Goal: Task Accomplishment & Management: Use online tool/utility

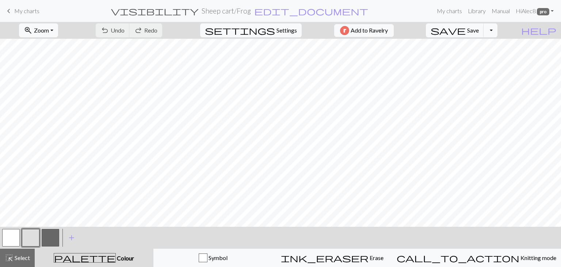
click at [277, 32] on span "Settings" at bounding box center [287, 30] width 20 height 9
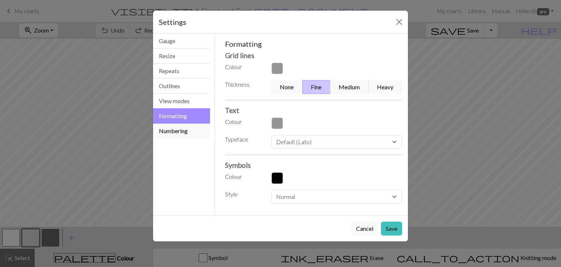
click at [184, 126] on button "Numbering" at bounding box center [181, 131] width 57 height 15
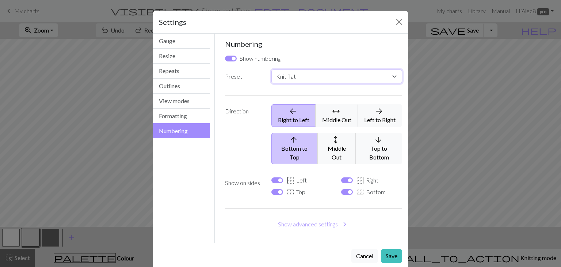
click at [311, 72] on select "Custom Knit flat Knit in the round Lace knitting Cross stitch" at bounding box center [337, 76] width 131 height 14
select select "round"
click at [272, 69] on select "Custom Knit flat Knit in the round Lace knitting Cross stitch" at bounding box center [337, 76] width 131 height 14
checkbox input "false"
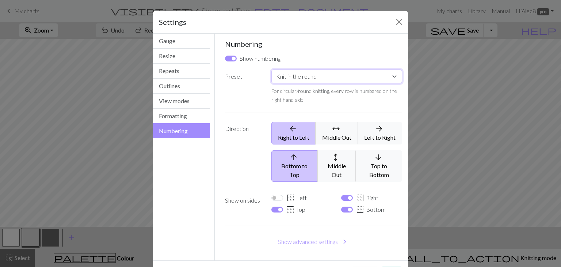
scroll to position [20, 0]
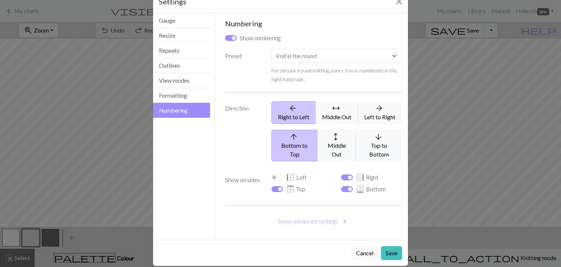
click at [343, 185] on div "border_bottom Bottom" at bounding box center [371, 189] width 61 height 9
click at [343, 186] on input "border_bottom Bottom" at bounding box center [347, 189] width 12 height 6
checkbox input "false"
select select
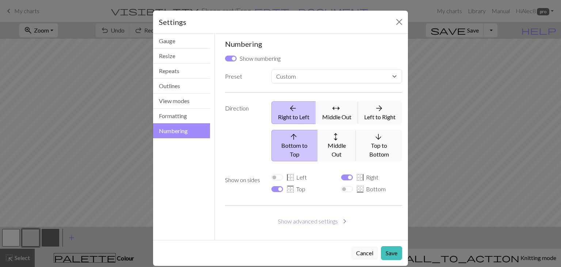
click at [328, 214] on button "Show advanced settings chevron_right" at bounding box center [314, 221] width 178 height 14
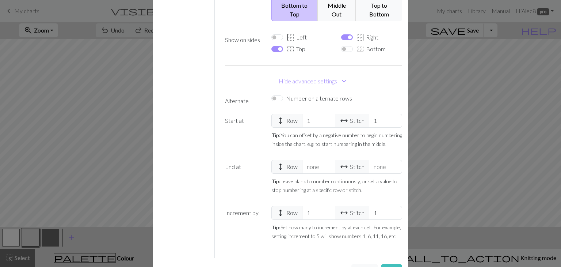
scroll to position [158, 0]
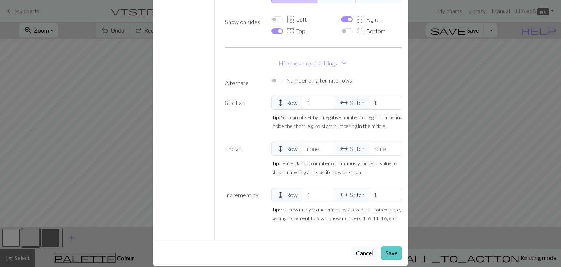
click at [386, 246] on button "Save" at bounding box center [391, 253] width 21 height 14
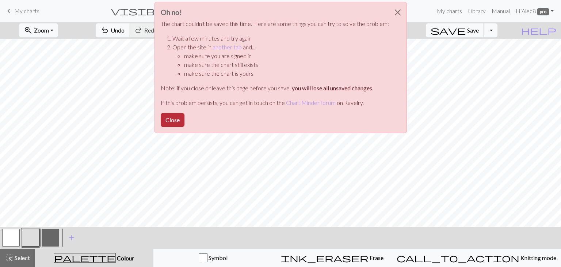
click at [173, 124] on button "Close" at bounding box center [173, 120] width 24 height 14
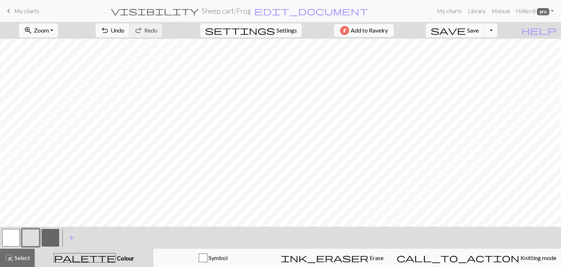
click at [31, 15] on link "keyboard_arrow_left My charts" at bounding box center [21, 11] width 35 height 12
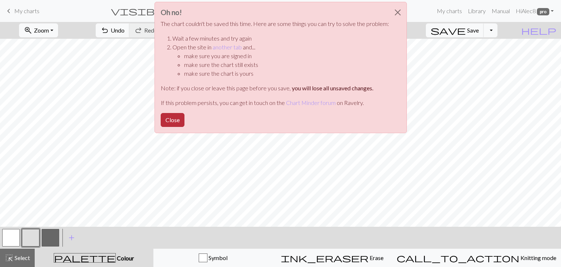
click at [181, 121] on button "Close" at bounding box center [173, 120] width 24 height 14
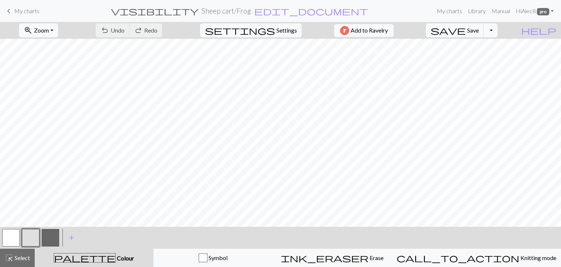
click at [27, 14] on div "Chart saved" at bounding box center [280, 14] width 561 height 29
click at [22, 14] on span "My charts" at bounding box center [26, 10] width 25 height 7
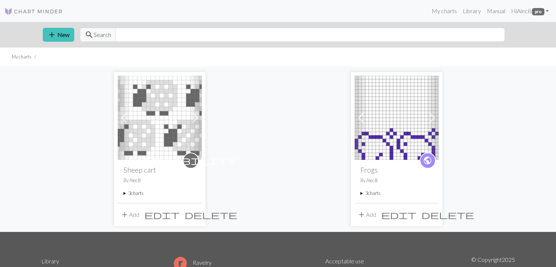
click at [195, 122] on span at bounding box center [195, 118] width 12 height 12
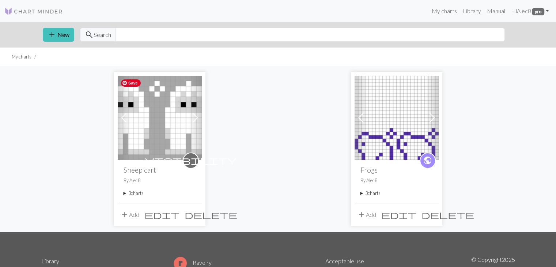
click at [162, 125] on img at bounding box center [160, 118] width 84 height 84
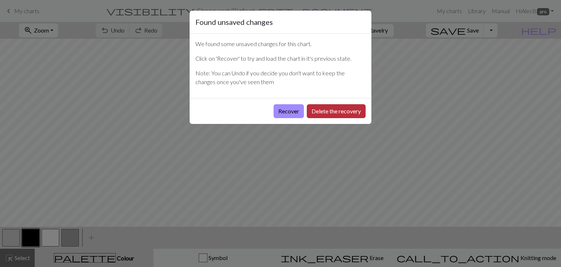
click at [330, 114] on button "Delete the recovery" at bounding box center [336, 111] width 59 height 14
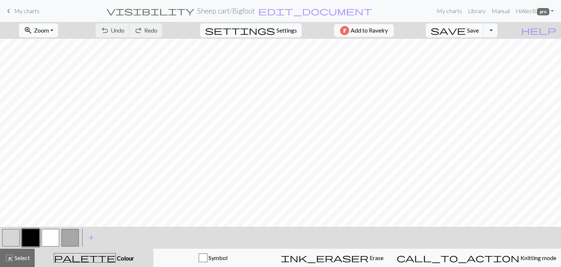
click at [275, 35] on button "settings Settings" at bounding box center [251, 30] width 102 height 14
select select "aran"
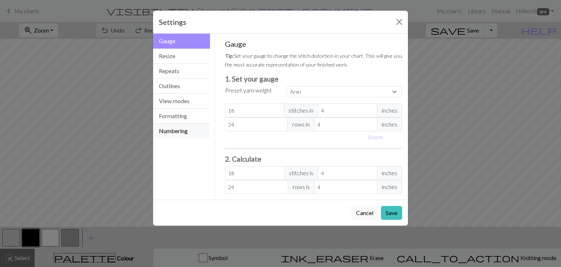
click at [181, 126] on button "Numbering" at bounding box center [181, 131] width 57 height 15
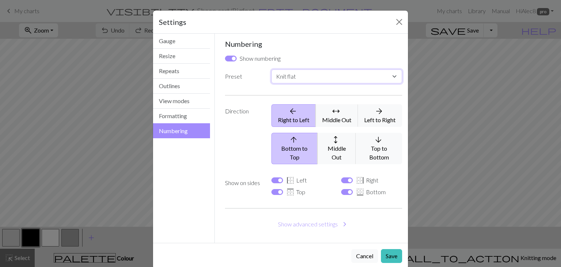
click at [322, 74] on select "Custom Knit flat Knit in the round Lace knitting Cross stitch" at bounding box center [337, 76] width 131 height 14
select select "round"
click at [272, 69] on select "Custom Knit flat Knit in the round Lace knitting Cross stitch" at bounding box center [337, 76] width 131 height 14
checkbox input "false"
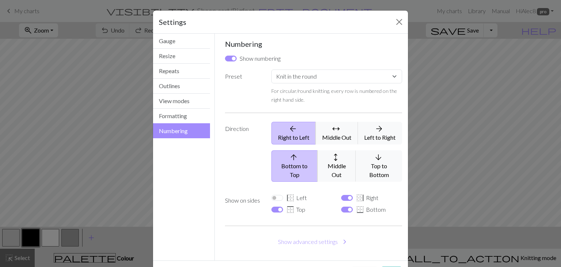
click at [345, 205] on div "border_bottom Bottom" at bounding box center [371, 209] width 61 height 9
click at [345, 207] on input "border_bottom Bottom" at bounding box center [347, 210] width 12 height 6
checkbox input "false"
select select
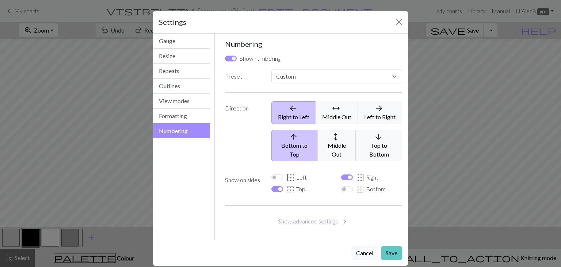
click at [392, 246] on button "Save" at bounding box center [391, 253] width 21 height 14
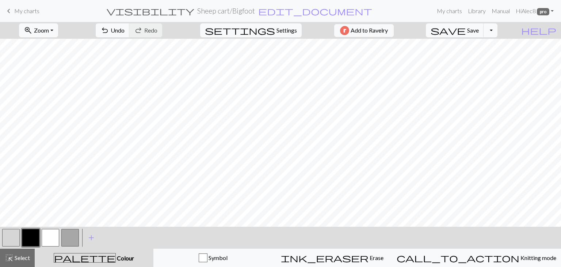
click at [32, 11] on span "My charts" at bounding box center [26, 10] width 25 height 7
click at [18, 11] on div "Chart saved" at bounding box center [280, 14] width 561 height 29
click at [8, 11] on span "keyboard_arrow_left" at bounding box center [8, 11] width 9 height 10
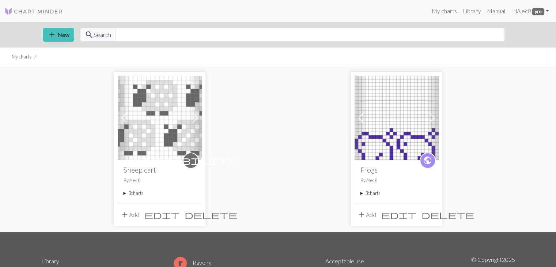
click at [179, 216] on span "edit" at bounding box center [161, 214] width 35 height 10
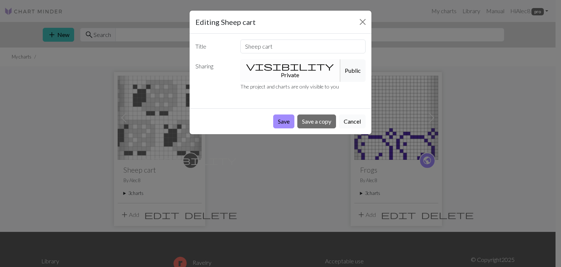
click at [348, 114] on button "Cancel" at bounding box center [352, 121] width 27 height 14
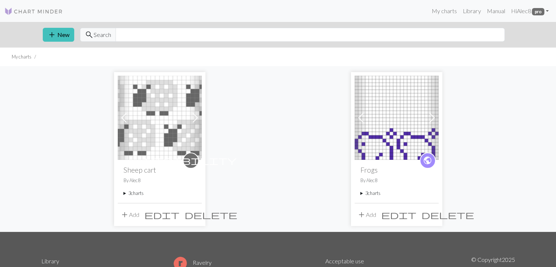
click at [130, 217] on button "add Add" at bounding box center [130, 215] width 24 height 14
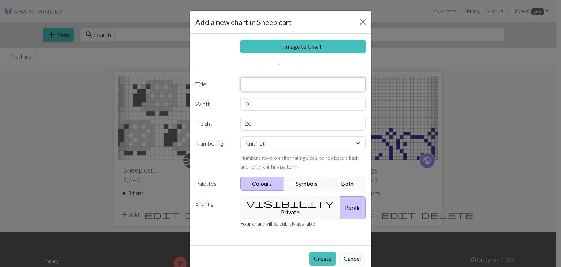
click at [267, 80] on input "text" at bounding box center [303, 84] width 126 height 14
type input "Bike"
click at [307, 48] on link "Image to Chart" at bounding box center [303, 46] width 126 height 14
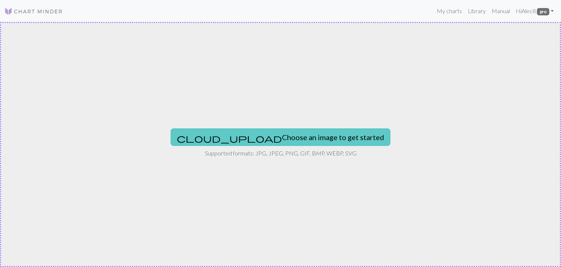
click at [272, 132] on button "cloud_upload Choose an image to get started" at bounding box center [281, 137] width 220 height 18
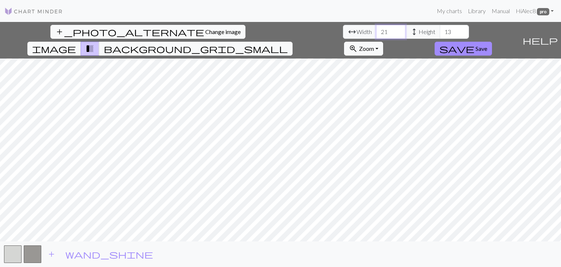
click at [376, 28] on input "21" at bounding box center [390, 32] width 29 height 14
click at [376, 28] on input "22" at bounding box center [390, 32] width 29 height 14
click at [376, 28] on input "23" at bounding box center [390, 32] width 29 height 14
type input "24"
click at [376, 28] on input "24" at bounding box center [390, 32] width 29 height 14
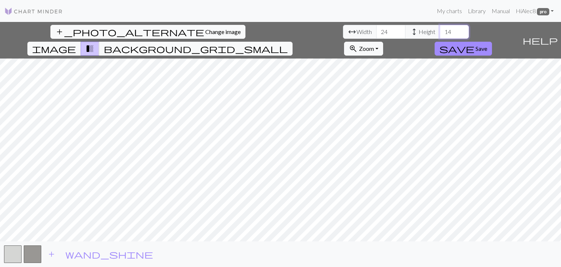
click at [440, 29] on input "14" at bounding box center [454, 32] width 29 height 14
click at [440, 29] on input "15" at bounding box center [454, 32] width 29 height 14
type input "16"
click at [440, 29] on input "16" at bounding box center [454, 32] width 29 height 14
click at [288, 43] on span "background_grid_small" at bounding box center [196, 48] width 184 height 10
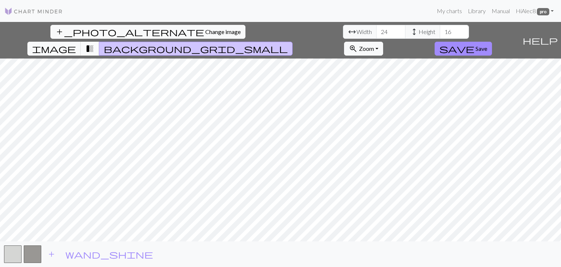
click at [94, 43] on span "transition_fade" at bounding box center [90, 48] width 9 height 10
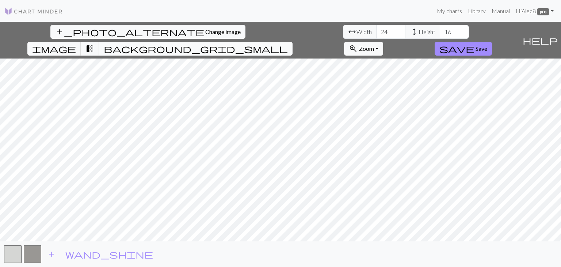
click at [293, 42] on button "background_grid_small" at bounding box center [196, 49] width 194 height 14
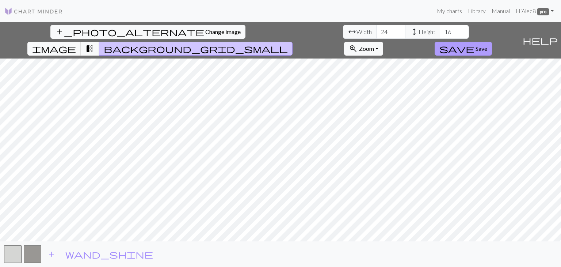
click at [475, 43] on span "save" at bounding box center [457, 48] width 35 height 10
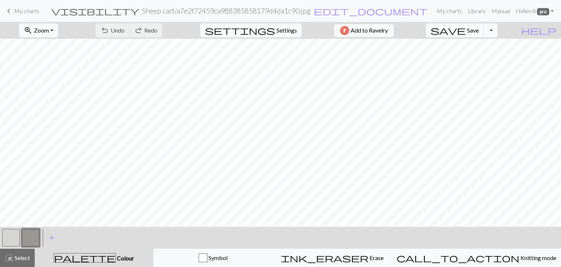
click at [10, 239] on button "button" at bounding box center [11, 238] width 18 height 18
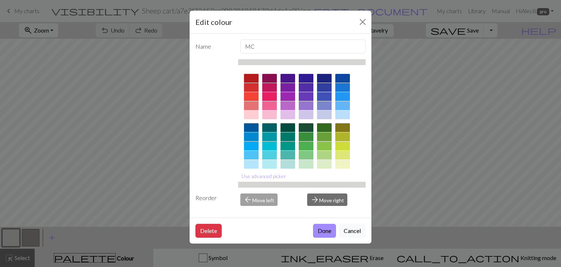
scroll to position [105, 0]
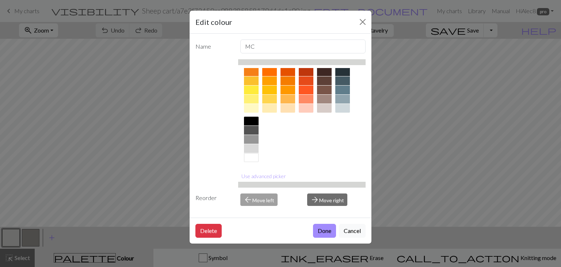
click at [253, 158] on div at bounding box center [251, 157] width 15 height 9
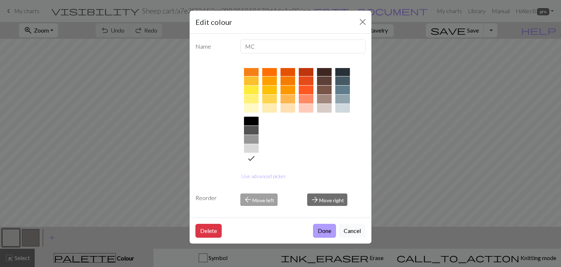
click at [321, 233] on button "Done" at bounding box center [324, 231] width 23 height 14
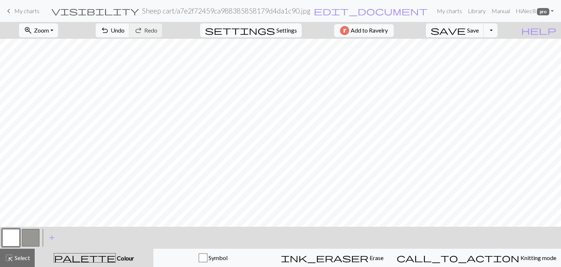
click at [280, 31] on span "Settings" at bounding box center [287, 30] width 20 height 9
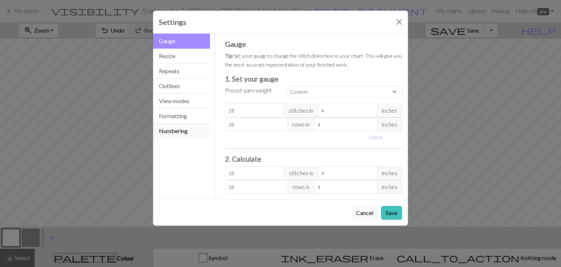
click at [176, 136] on button "Numbering" at bounding box center [181, 131] width 57 height 15
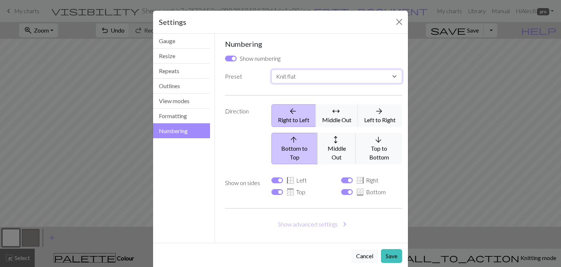
click at [317, 76] on select "Custom Knit flat Knit in the round Lace knitting Cross stitch" at bounding box center [337, 76] width 131 height 14
select select "round"
click at [272, 69] on select "Custom Knit flat Knit in the round Lace knitting Cross stitch" at bounding box center [337, 76] width 131 height 14
checkbox input "false"
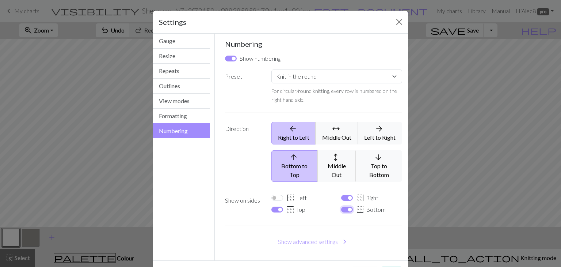
click at [342, 207] on input "border_bottom Bottom" at bounding box center [347, 210] width 12 height 6
checkbox input "false"
select select
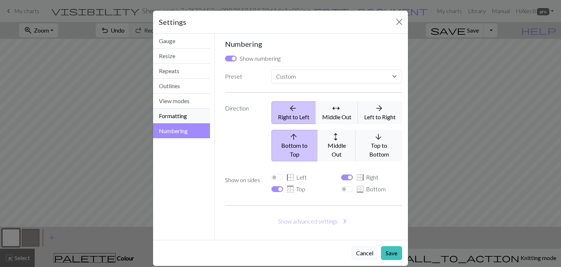
click at [176, 117] on button "Formatting" at bounding box center [181, 116] width 57 height 15
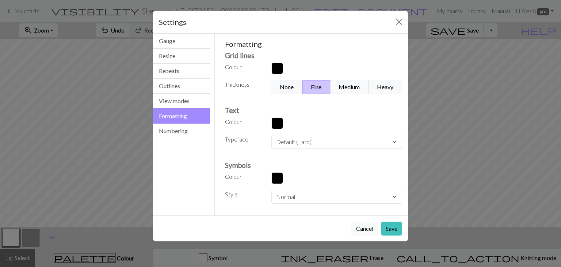
click at [275, 68] on button "button" at bounding box center [278, 69] width 12 height 12
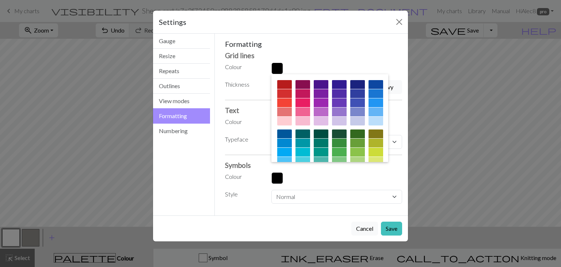
scroll to position [118, 0]
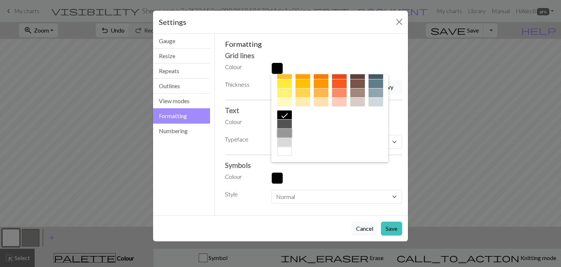
click at [292, 135] on div at bounding box center [284, 133] width 15 height 9
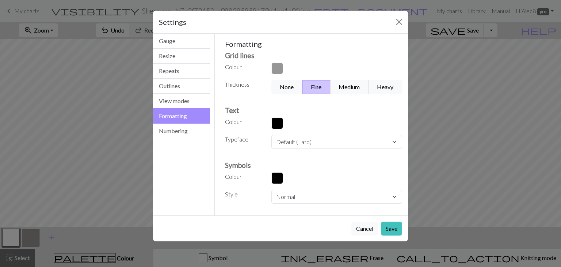
click at [276, 124] on button "button" at bounding box center [278, 123] width 12 height 12
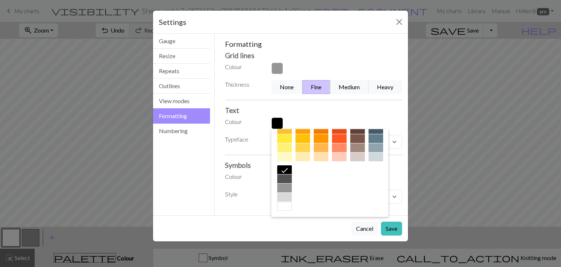
click at [292, 186] on div at bounding box center [284, 187] width 15 height 9
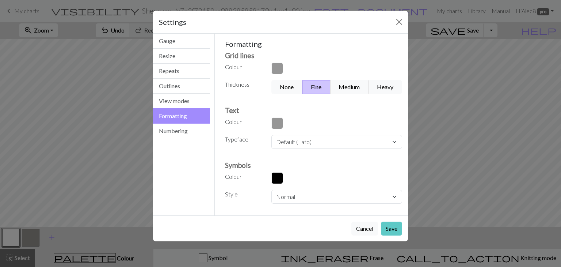
click at [395, 229] on button "Save" at bounding box center [391, 228] width 21 height 14
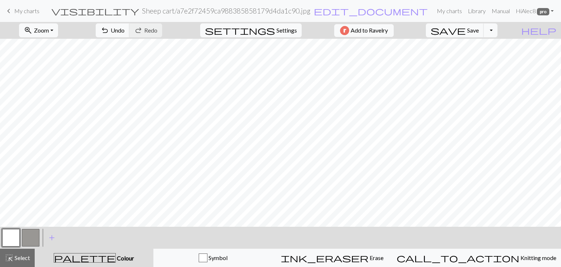
click at [26, 235] on button "button" at bounding box center [31, 238] width 18 height 18
click at [32, 238] on button "button" at bounding box center [31, 238] width 18 height 18
click at [32, 238] on div "Edit colour Name CC1 Use advanced picker Reorder arrow_back Move left arrow_for…" at bounding box center [280, 133] width 561 height 267
click at [32, 238] on button "button" at bounding box center [31, 238] width 18 height 18
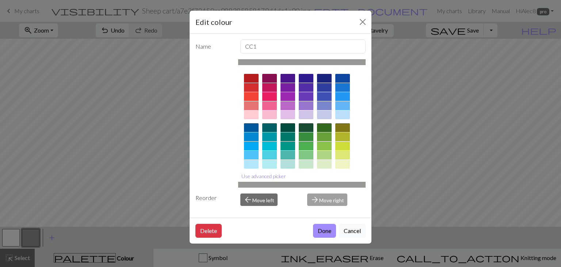
click at [266, 177] on button "Use advanced picker" at bounding box center [263, 175] width 51 height 11
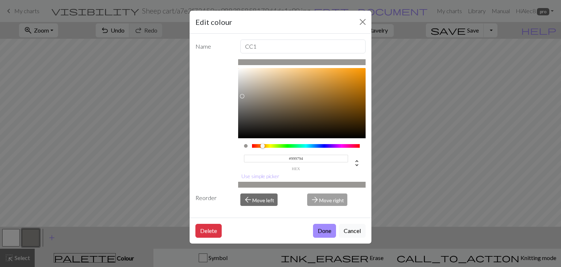
click at [308, 158] on input "#999794" at bounding box center [296, 159] width 105 height 8
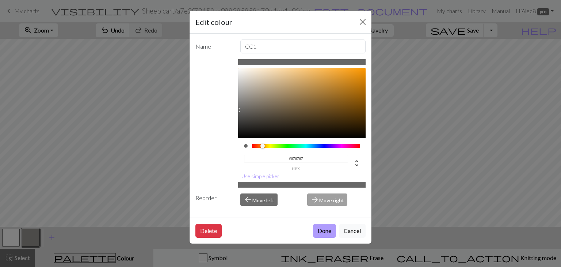
type input "#676767"
click at [322, 231] on button "Done" at bounding box center [324, 231] width 23 height 14
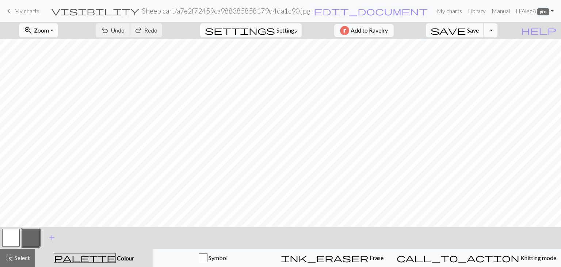
click at [34, 237] on button "button" at bounding box center [31, 238] width 18 height 18
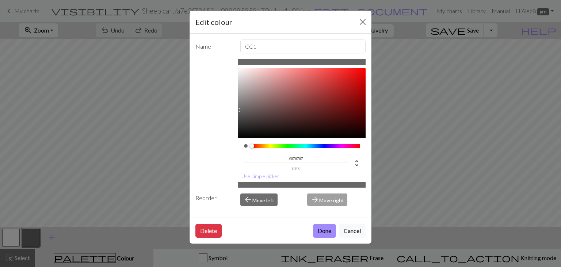
click at [304, 155] on input "#676767" at bounding box center [296, 159] width 105 height 8
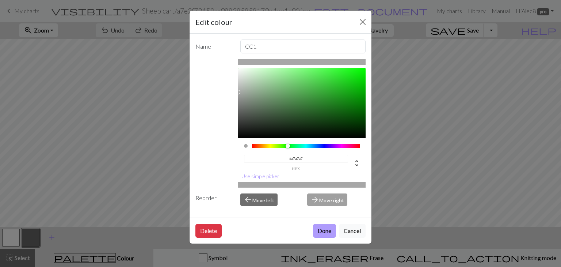
type input "#A7A7A7"
click at [326, 227] on button "Done" at bounding box center [324, 231] width 23 height 14
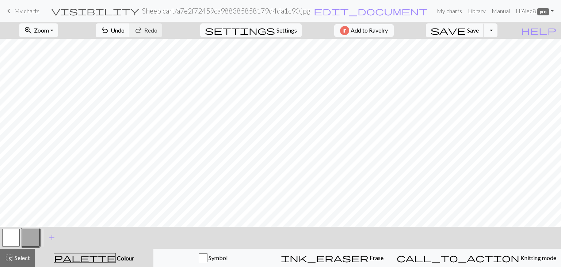
click at [288, 12] on h2 "Sheep cart / a7e2f72459ca988385858179d4da1c90.jpg" at bounding box center [226, 11] width 168 height 8
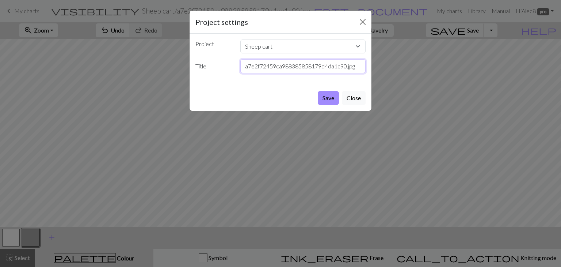
click at [285, 69] on input "a7e2f72459ca988385858179d4da1c90.jpg" at bounding box center [303, 66] width 126 height 14
type input "Bike"
click at [325, 97] on button "Save" at bounding box center [328, 98] width 21 height 14
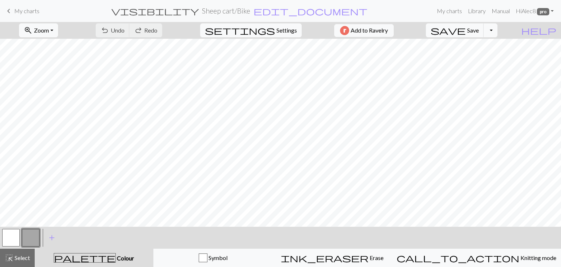
click at [7, 236] on button "button" at bounding box center [11, 238] width 18 height 18
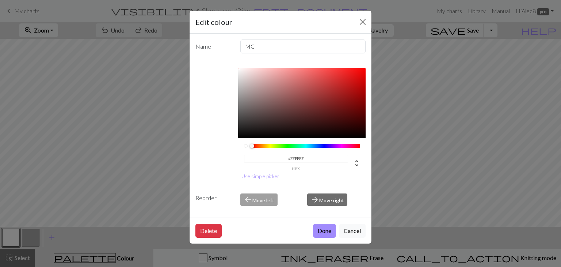
click at [301, 156] on input "#FFFFFF" at bounding box center [296, 159] width 105 height 8
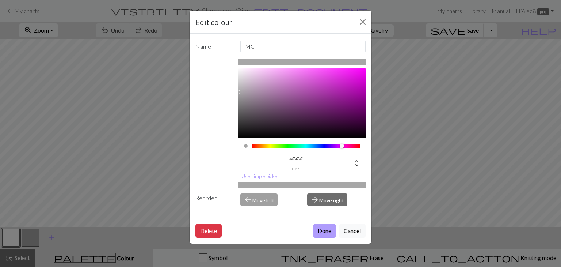
type input "#A7A7A7"
click at [322, 236] on button "Done" at bounding box center [324, 231] width 23 height 14
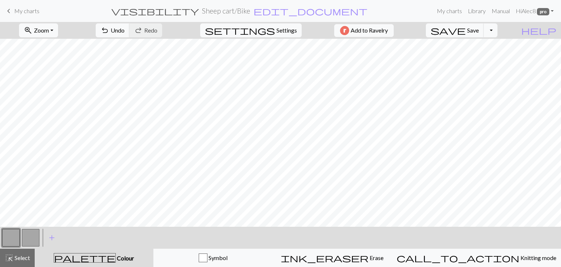
click at [36, 237] on button "button" at bounding box center [31, 238] width 18 height 18
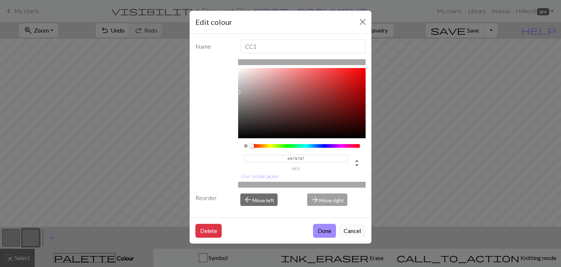
click at [306, 156] on input "#A7A7A7" at bounding box center [296, 159] width 105 height 8
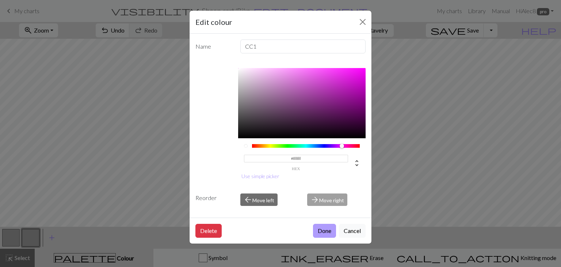
type input "#FFFFFF"
click at [324, 233] on button "Done" at bounding box center [324, 231] width 23 height 14
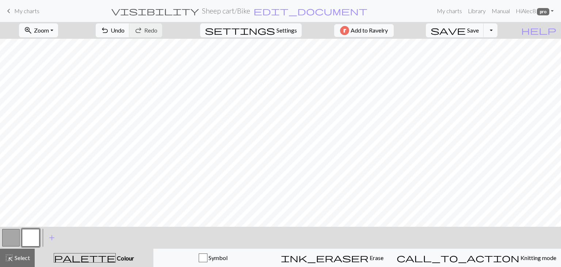
click at [33, 238] on button "button" at bounding box center [31, 238] width 18 height 18
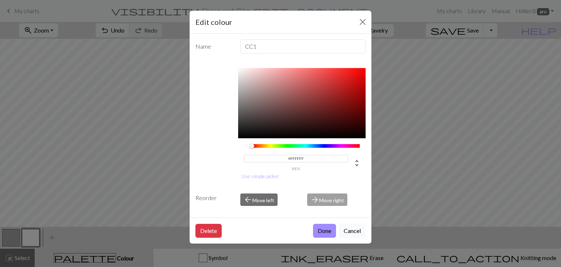
click at [352, 231] on button "Cancel" at bounding box center [352, 231] width 27 height 14
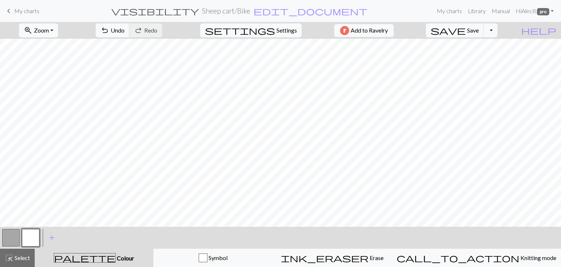
click at [15, 236] on button "button" at bounding box center [11, 238] width 18 height 18
click at [6, 262] on span "highlight_alt" at bounding box center [9, 258] width 9 height 10
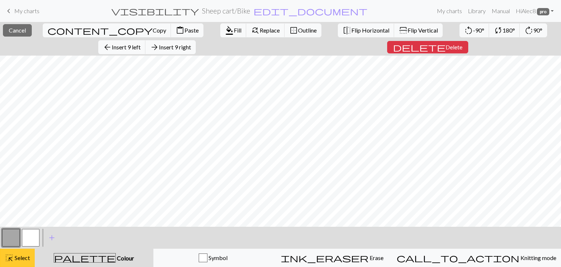
click at [19, 261] on div "highlight_alt Select Select" at bounding box center [17, 257] width 25 height 9
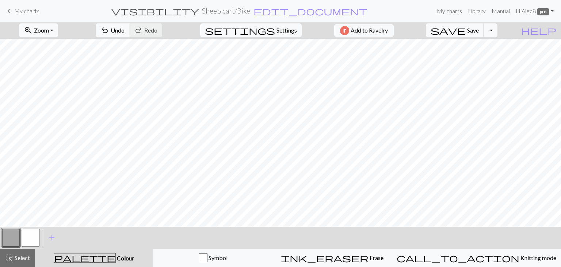
click at [7, 242] on button "button" at bounding box center [11, 238] width 18 height 18
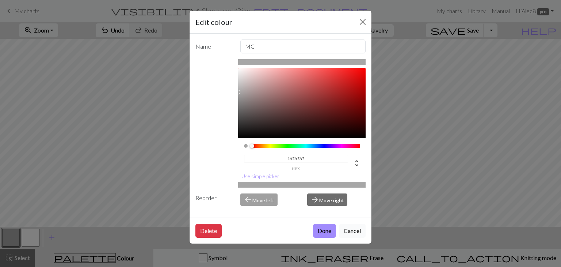
click at [343, 229] on button "Cancel" at bounding box center [352, 231] width 27 height 14
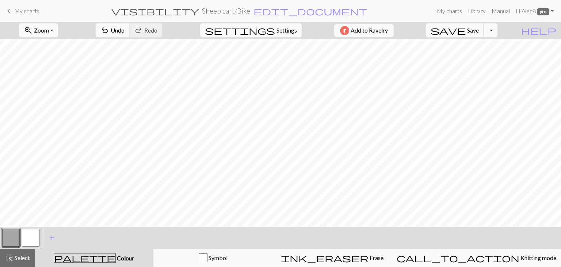
click at [30, 239] on button "button" at bounding box center [31, 238] width 18 height 18
click at [14, 237] on button "button" at bounding box center [11, 238] width 18 height 18
click at [34, 242] on button "button" at bounding box center [31, 238] width 18 height 18
click at [11, 255] on span "highlight_alt" at bounding box center [9, 258] width 9 height 10
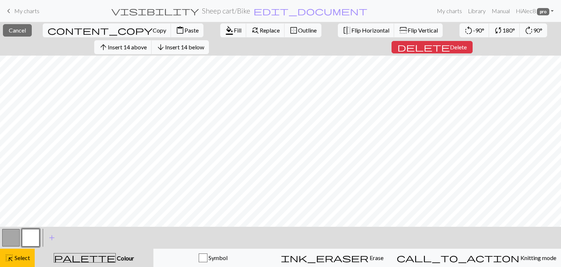
click at [19, 239] on button "button" at bounding box center [11, 238] width 18 height 18
click at [27, 260] on span "Select" at bounding box center [22, 257] width 16 height 7
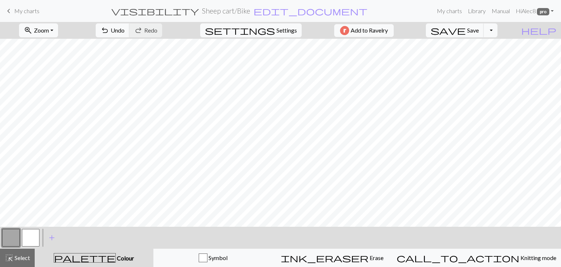
click at [11, 242] on button "button" at bounding box center [11, 238] width 18 height 18
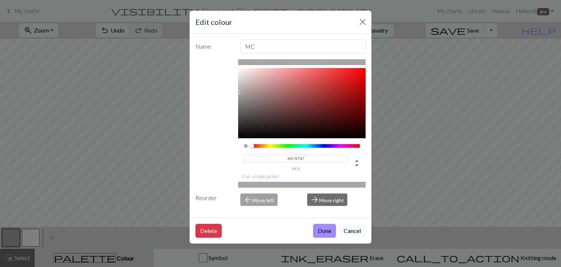
drag, startPoint x: 306, startPoint y: 155, endPoint x: 285, endPoint y: 155, distance: 20.8
click at [285, 155] on input "#A7A7A7" at bounding box center [296, 159] width 105 height 8
click at [313, 157] on input "#A7A7A7" at bounding box center [296, 159] width 105 height 8
drag, startPoint x: 313, startPoint y: 157, endPoint x: 287, endPoint y: 158, distance: 26.3
click at [287, 158] on input "#A7A7A7" at bounding box center [296, 159] width 105 height 8
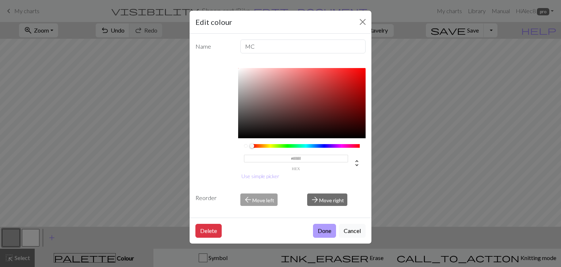
type input "#FFFFFF"
click at [327, 230] on button "Done" at bounding box center [324, 231] width 23 height 14
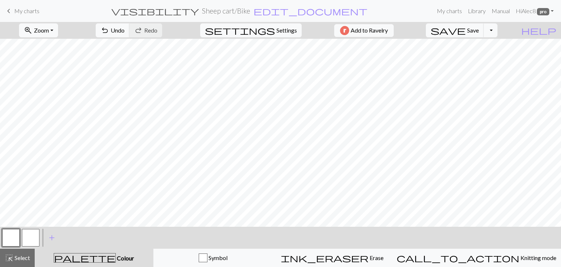
click at [28, 237] on button "button" at bounding box center [31, 238] width 18 height 18
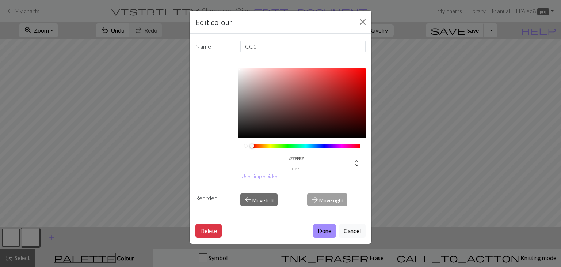
drag, startPoint x: 304, startPoint y: 152, endPoint x: 288, endPoint y: 155, distance: 15.9
click at [288, 155] on input "#FFFFFF" at bounding box center [296, 159] width 105 height 8
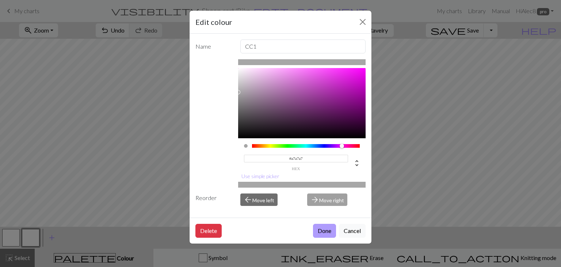
type input "#A7A7A7"
click at [325, 234] on button "Done" at bounding box center [324, 231] width 23 height 14
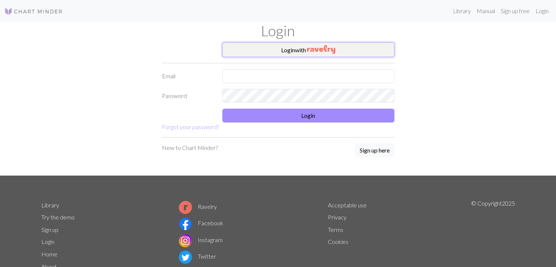
click at [311, 50] on img "button" at bounding box center [321, 49] width 28 height 9
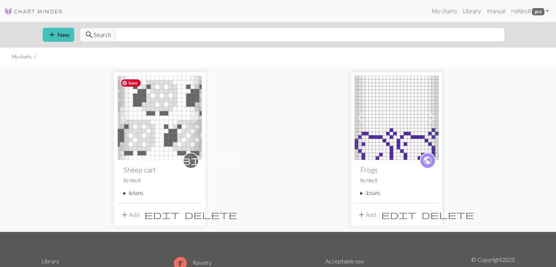
click at [167, 134] on img at bounding box center [160, 118] width 84 height 84
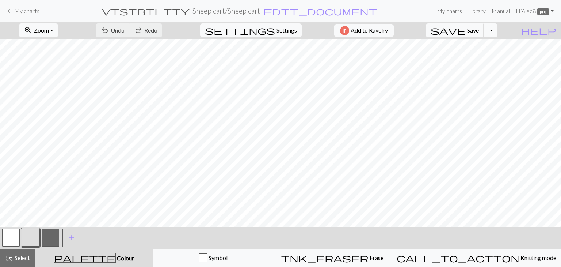
click at [53, 240] on button "button" at bounding box center [51, 238] width 18 height 18
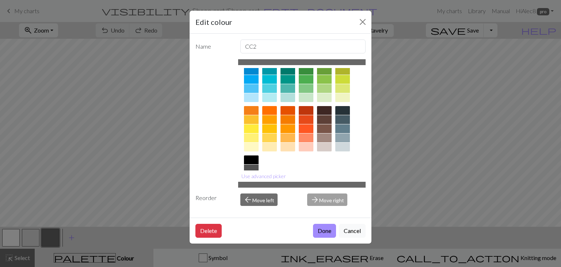
scroll to position [105, 0]
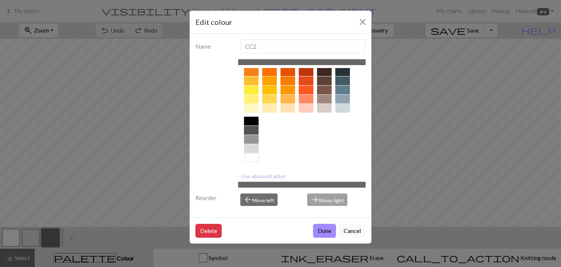
click at [272, 175] on button "Use advanced picker" at bounding box center [263, 175] width 51 height 11
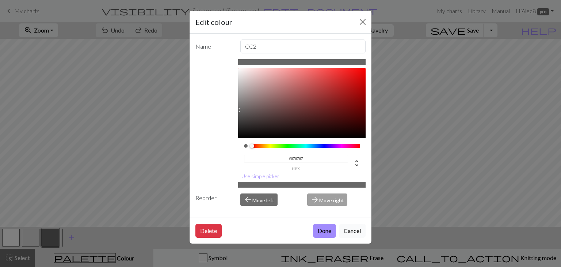
click at [363, 232] on button "Cancel" at bounding box center [352, 231] width 27 height 14
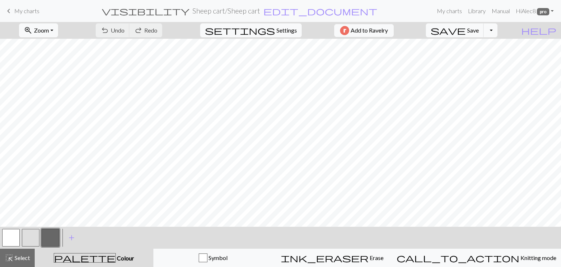
click at [16, 10] on span "My charts" at bounding box center [26, 10] width 25 height 7
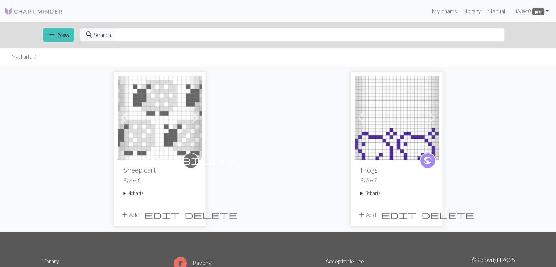
click at [192, 116] on span at bounding box center [195, 118] width 12 height 12
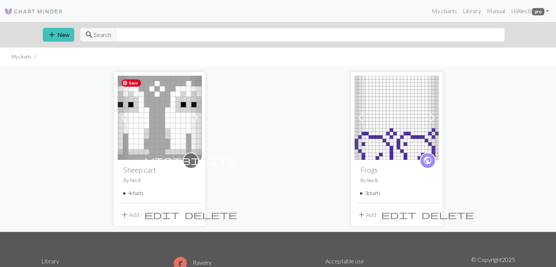
click at [156, 124] on img at bounding box center [160, 118] width 84 height 84
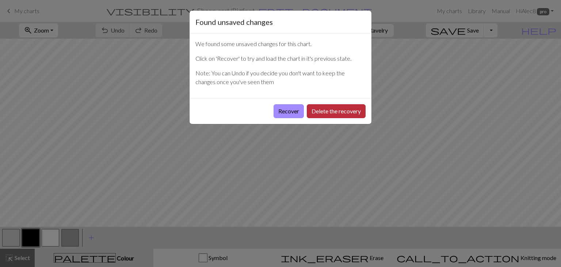
click at [333, 113] on button "Delete the recovery" at bounding box center [336, 111] width 59 height 14
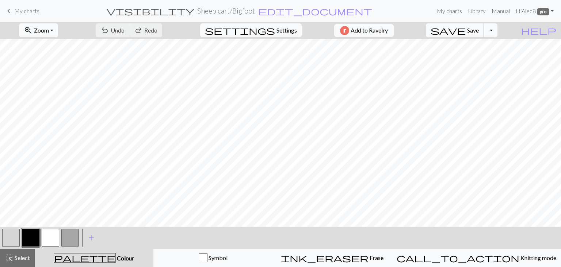
click at [67, 234] on button "button" at bounding box center [70, 238] width 18 height 18
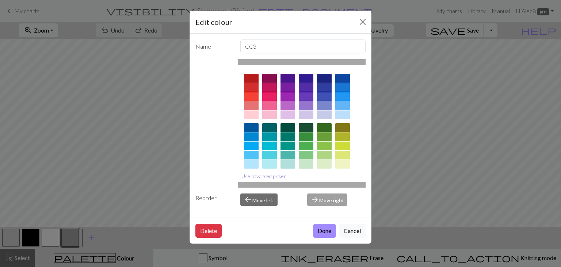
click at [262, 177] on button "Use advanced picker" at bounding box center [263, 175] width 51 height 11
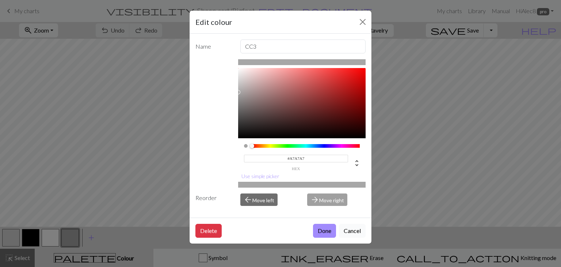
click at [354, 232] on button "Cancel" at bounding box center [352, 231] width 27 height 14
